Goal: Task Accomplishment & Management: Use online tool/utility

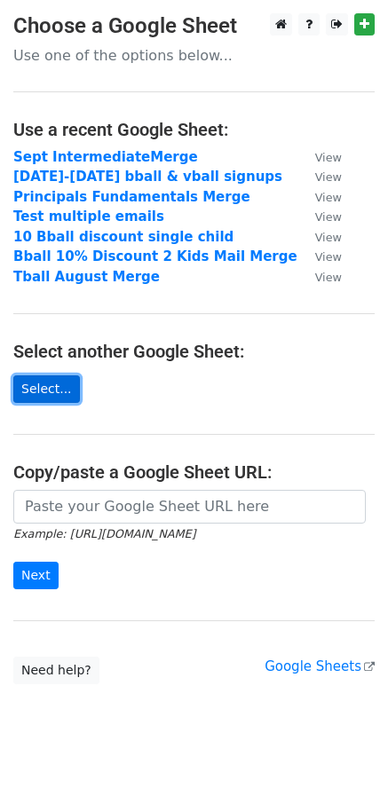
click at [56, 389] on link "Select..." at bounding box center [46, 388] width 67 height 27
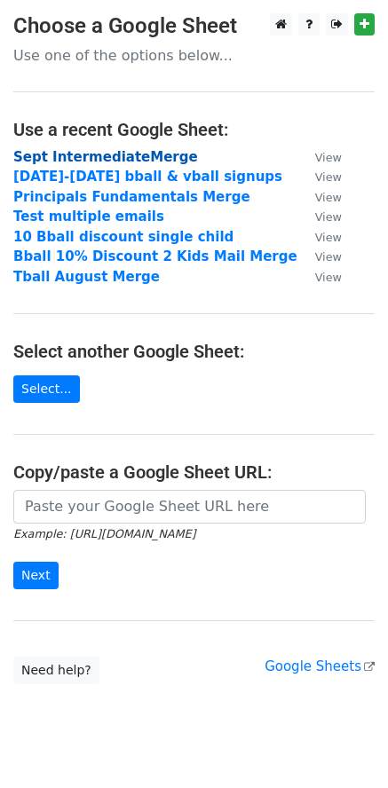
click at [54, 153] on strong "Sept IntermediateMerge" at bounding box center [105, 157] width 185 height 16
click at [57, 157] on strong "Sept IntermediateMerge" at bounding box center [105, 157] width 185 height 16
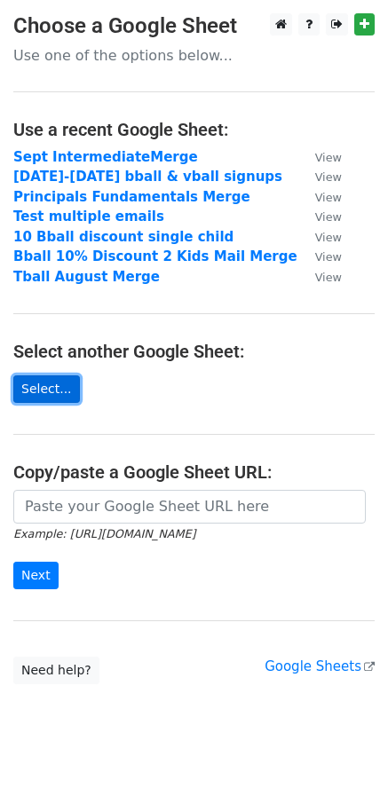
click at [49, 390] on link "Select..." at bounding box center [46, 388] width 67 height 27
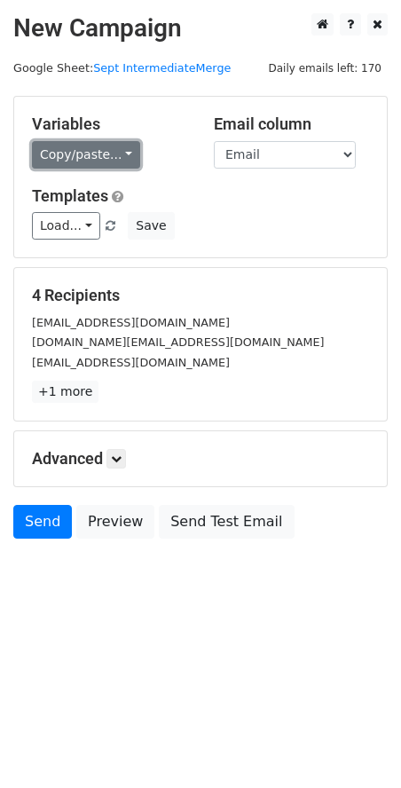
click at [116, 153] on link "Copy/paste..." at bounding box center [86, 154] width 108 height 27
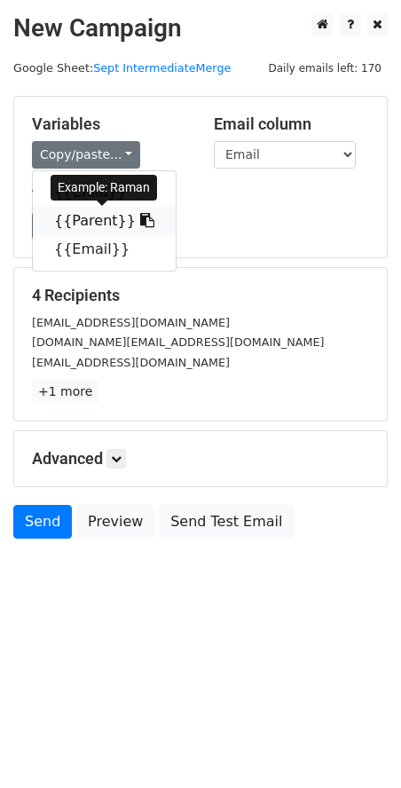
click at [97, 220] on link "{{Parent}}" at bounding box center [104, 221] width 143 height 28
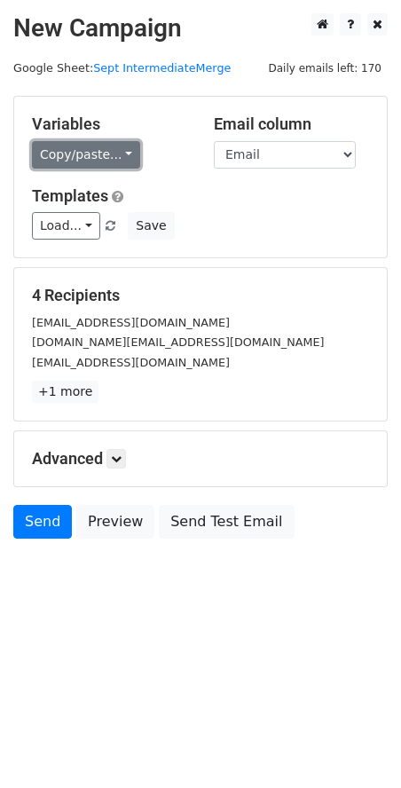
click at [86, 160] on link "Copy/paste..." at bounding box center [86, 154] width 108 height 27
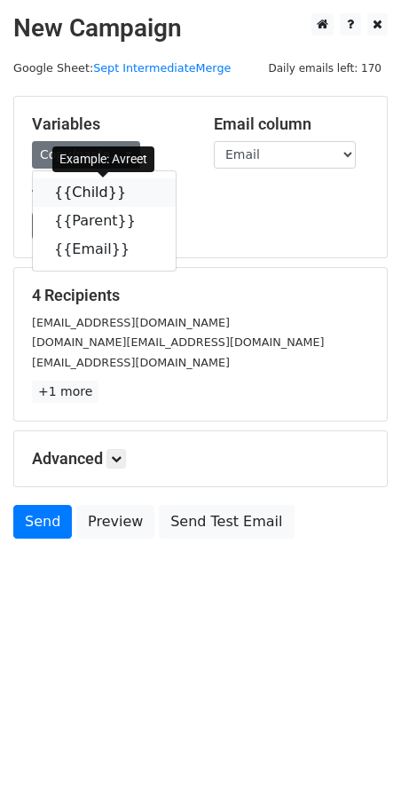
click at [83, 192] on link "{{Child}}" at bounding box center [104, 192] width 143 height 28
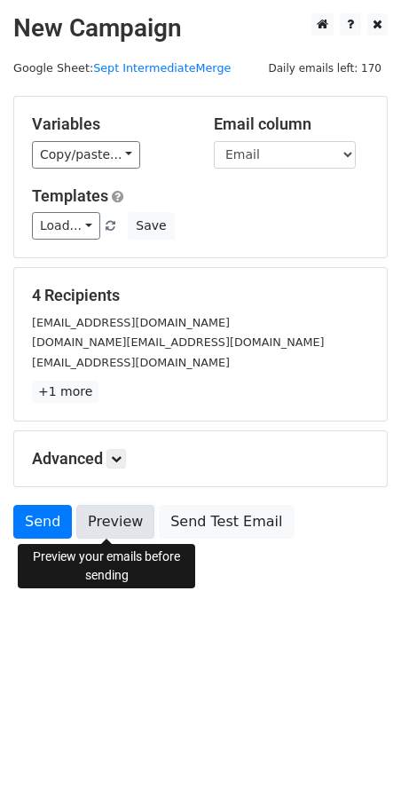
click at [105, 513] on link "Preview" at bounding box center [115, 522] width 78 height 34
click at [119, 522] on link "Preview" at bounding box center [115, 522] width 78 height 34
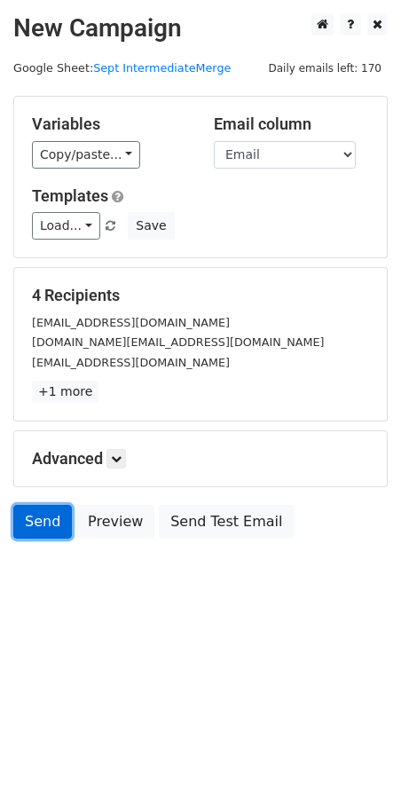
click at [34, 525] on link "Send" at bounding box center [42, 522] width 59 height 34
